Goal: Task Accomplishment & Management: Use online tool/utility

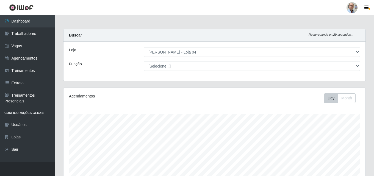
select select "251"
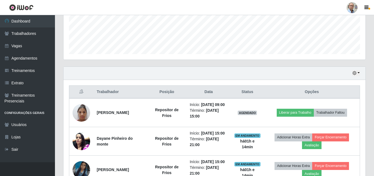
scroll to position [192, 0]
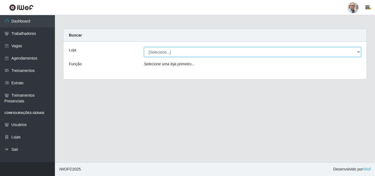
click at [183, 48] on select "[Selecione...] Mar Vermelho - Loja 04" at bounding box center [252, 52] width 217 height 10
select select "251"
click at [144, 47] on select "[Selecione...] Mar Vermelho - Loja 04" at bounding box center [252, 52] width 217 height 10
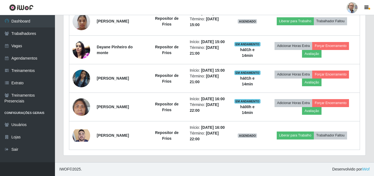
scroll to position [262, 0]
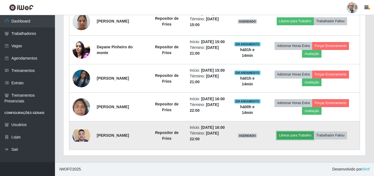
click at [301, 135] on button "Liberar para Trabalho" at bounding box center [294, 136] width 37 height 8
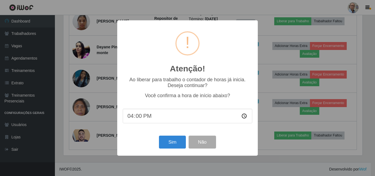
click at [144, 114] on input "16:00" at bounding box center [188, 116] width 130 height 15
click at [139, 118] on input "16:00" at bounding box center [188, 116] width 130 height 15
type input "16:14"
click at [177, 147] on button "Sim" at bounding box center [172, 142] width 27 height 13
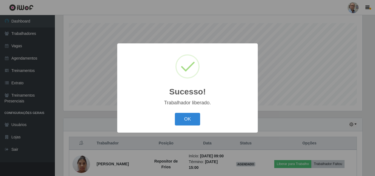
click at [175, 113] on button "OK" at bounding box center [188, 119] width 26 height 13
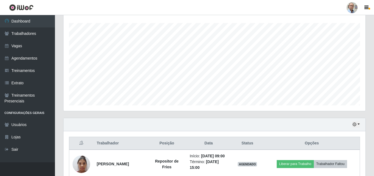
scroll to position [114, 302]
